Goal: Task Accomplishment & Management: Complete application form

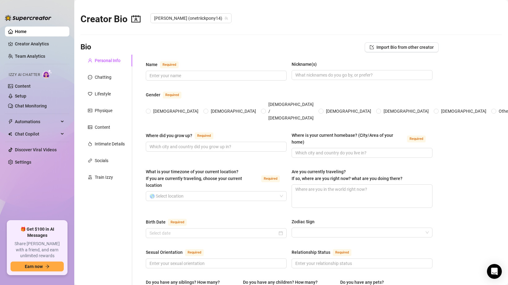
click at [31, 84] on link "Content" at bounding box center [23, 86] width 16 height 5
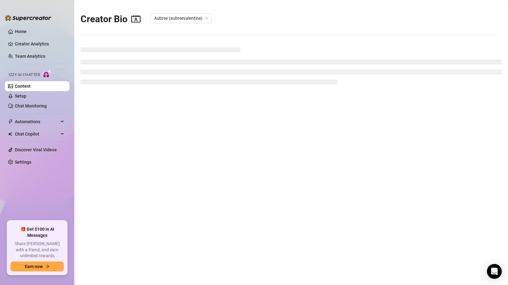
click at [72, 77] on aside "Home Creator Analytics Team Analytics Izzy AI Chatter Content Setup Chat Monito…" at bounding box center [37, 142] width 74 height 285
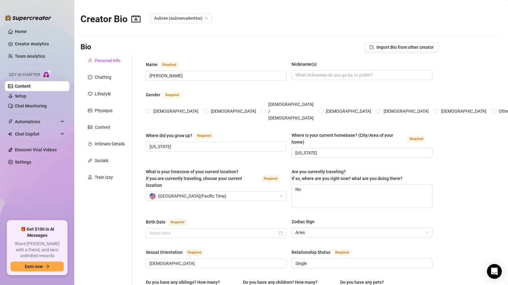
radio input "true"
type input "[DATE]"
